Goal: Navigation & Orientation: Find specific page/section

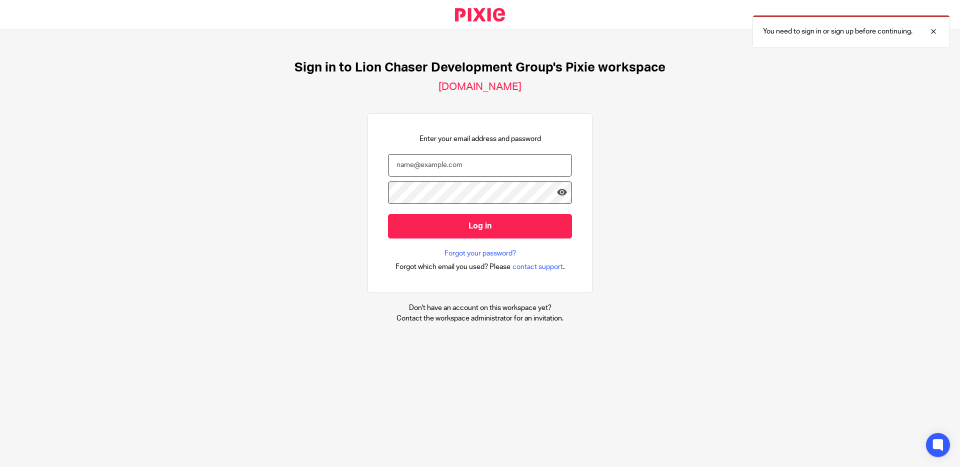
click at [501, 169] on input "email" at bounding box center [480, 165] width 184 height 22
type input "sfox@lcdevgroup.com"
click at [388, 214] on input "Log in" at bounding box center [480, 226] width 184 height 24
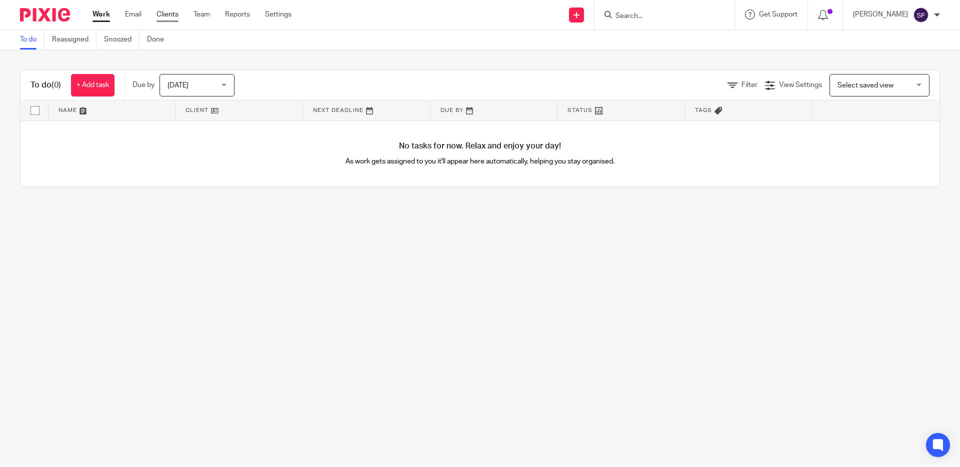
click at [163, 11] on link "Clients" at bounding box center [167, 14] width 22 height 10
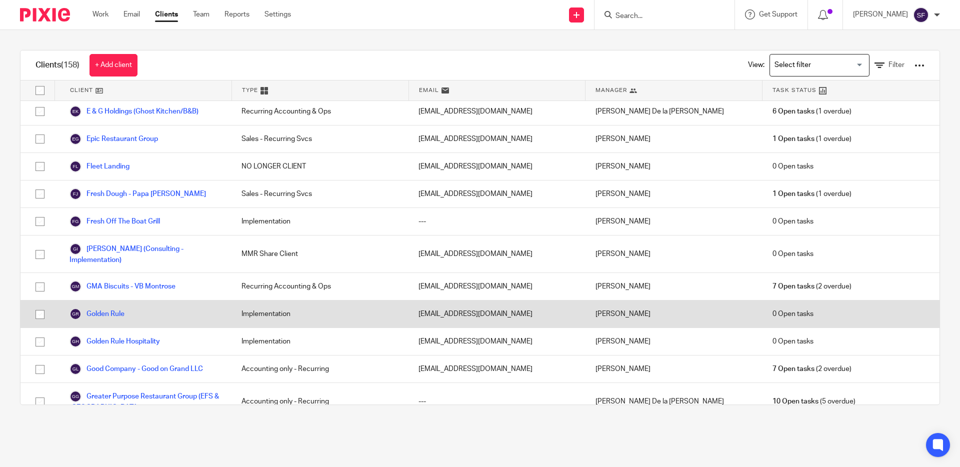
scroll to position [553, 0]
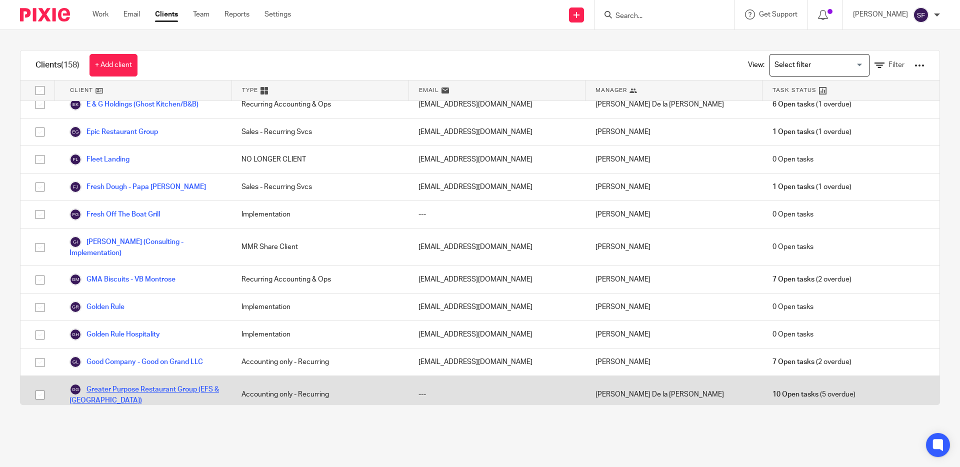
click at [144, 383] on link "Greater Purpose Restaurant Group (EFS & [GEOGRAPHIC_DATA])" at bounding box center [145, 394] width 152 height 22
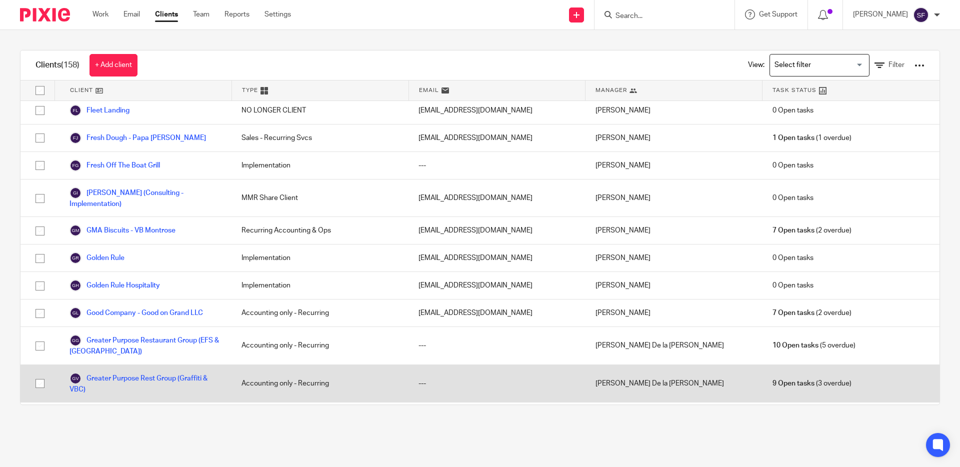
scroll to position [606, 0]
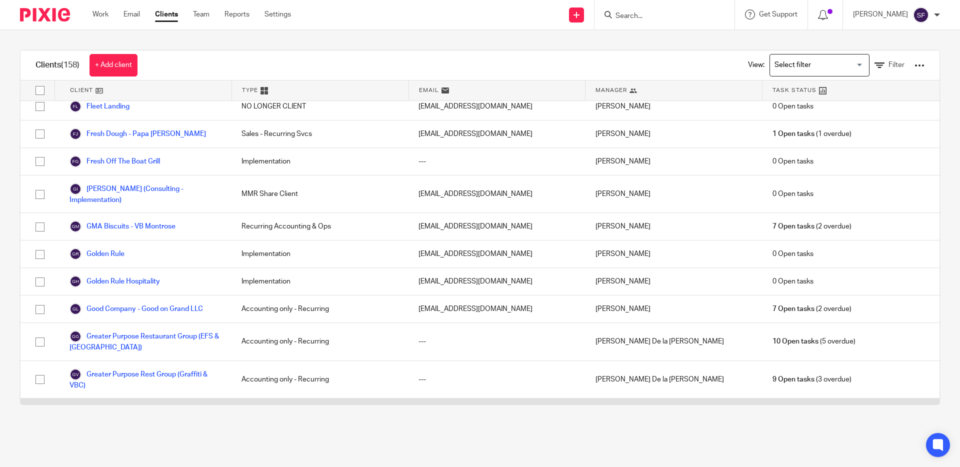
click at [177, 406] on link "Greater Purpose Rest Group ([PERSON_NAME] MacClenney & Powers))" at bounding box center [145, 417] width 152 height 22
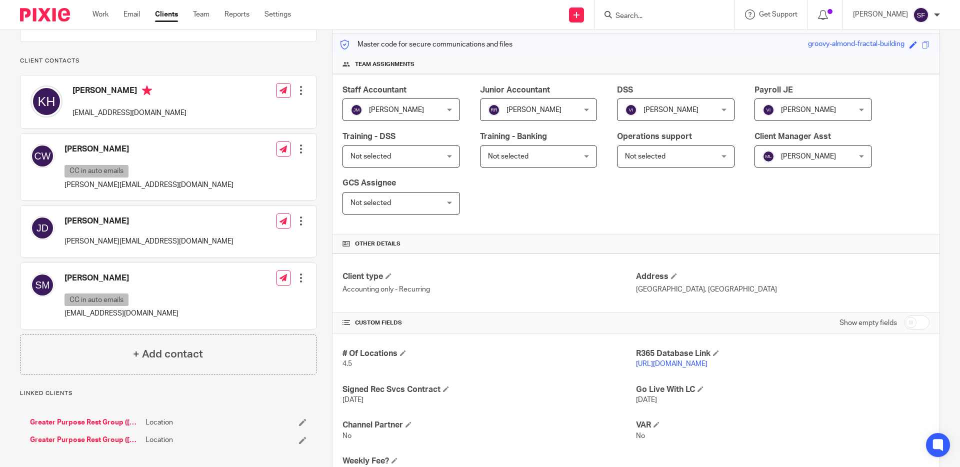
scroll to position [194, 0]
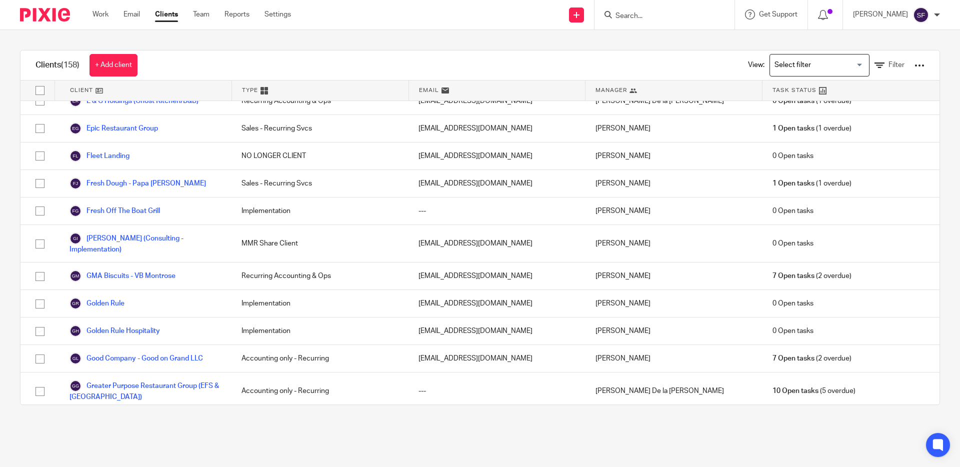
scroll to position [558, 0]
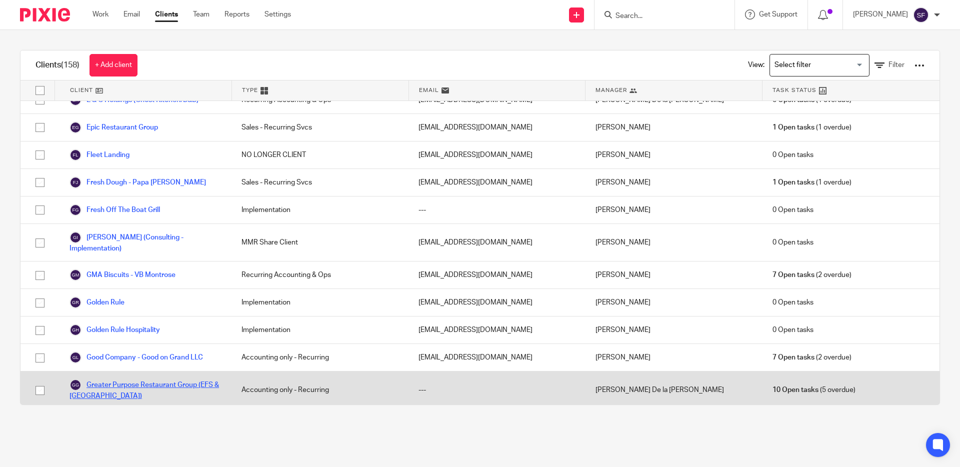
click at [182, 379] on link "Greater Purpose Restaurant Group (EFS & The Grove)" at bounding box center [145, 390] width 152 height 22
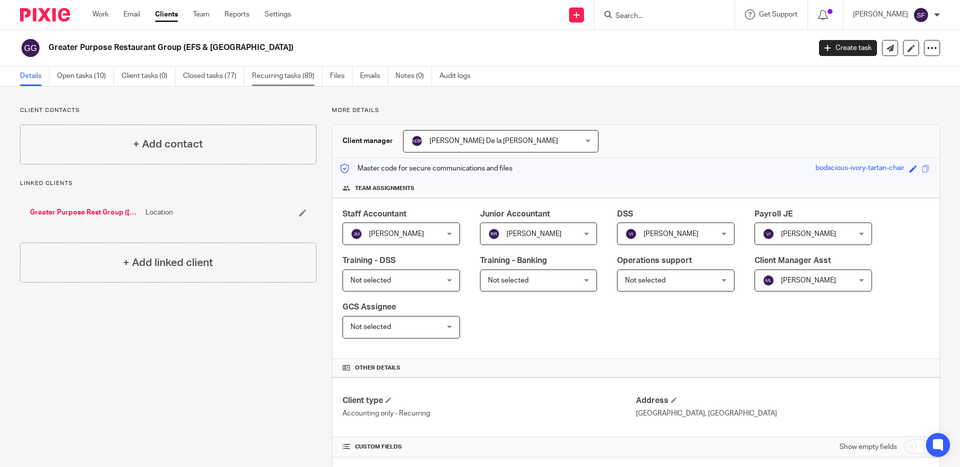
click at [274, 76] on link "Recurring tasks (89)" at bounding box center [287, 75] width 70 height 19
click at [80, 74] on link "Open tasks (10)" at bounding box center [85, 75] width 57 height 19
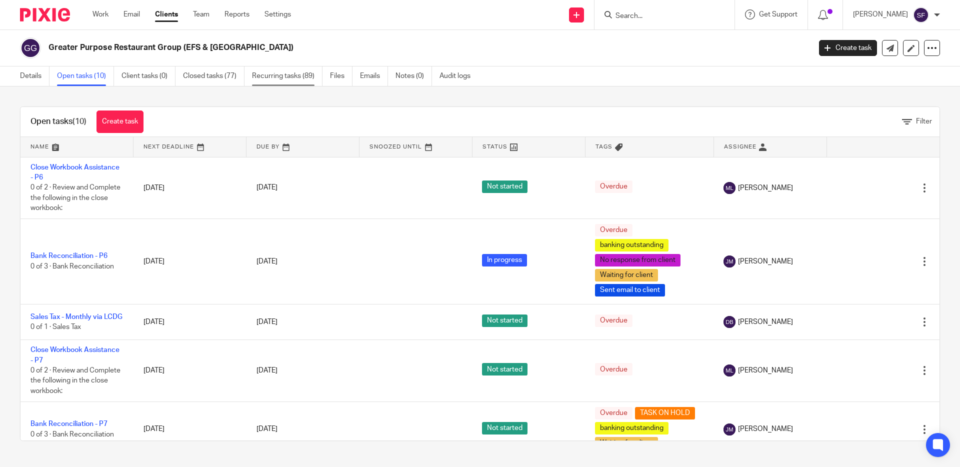
click at [282, 76] on link "Recurring tasks (89)" at bounding box center [287, 75] width 70 height 19
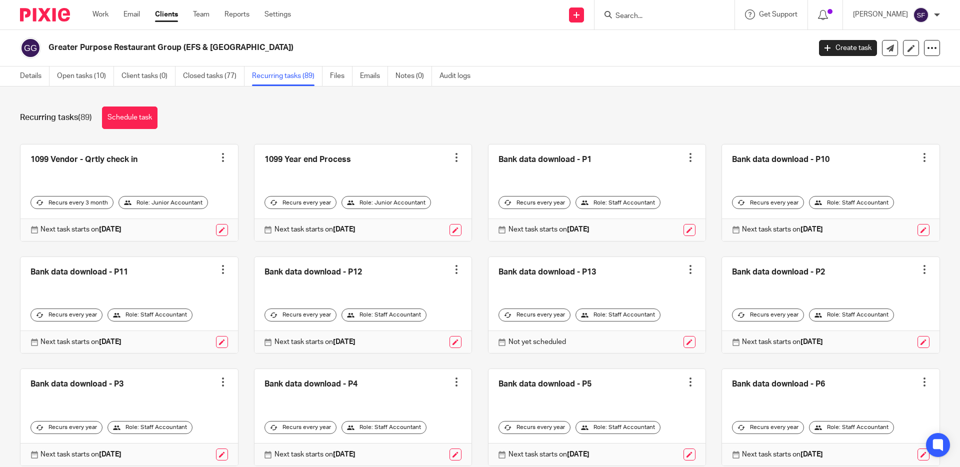
scroll to position [7, 0]
